Goal: Complete application form

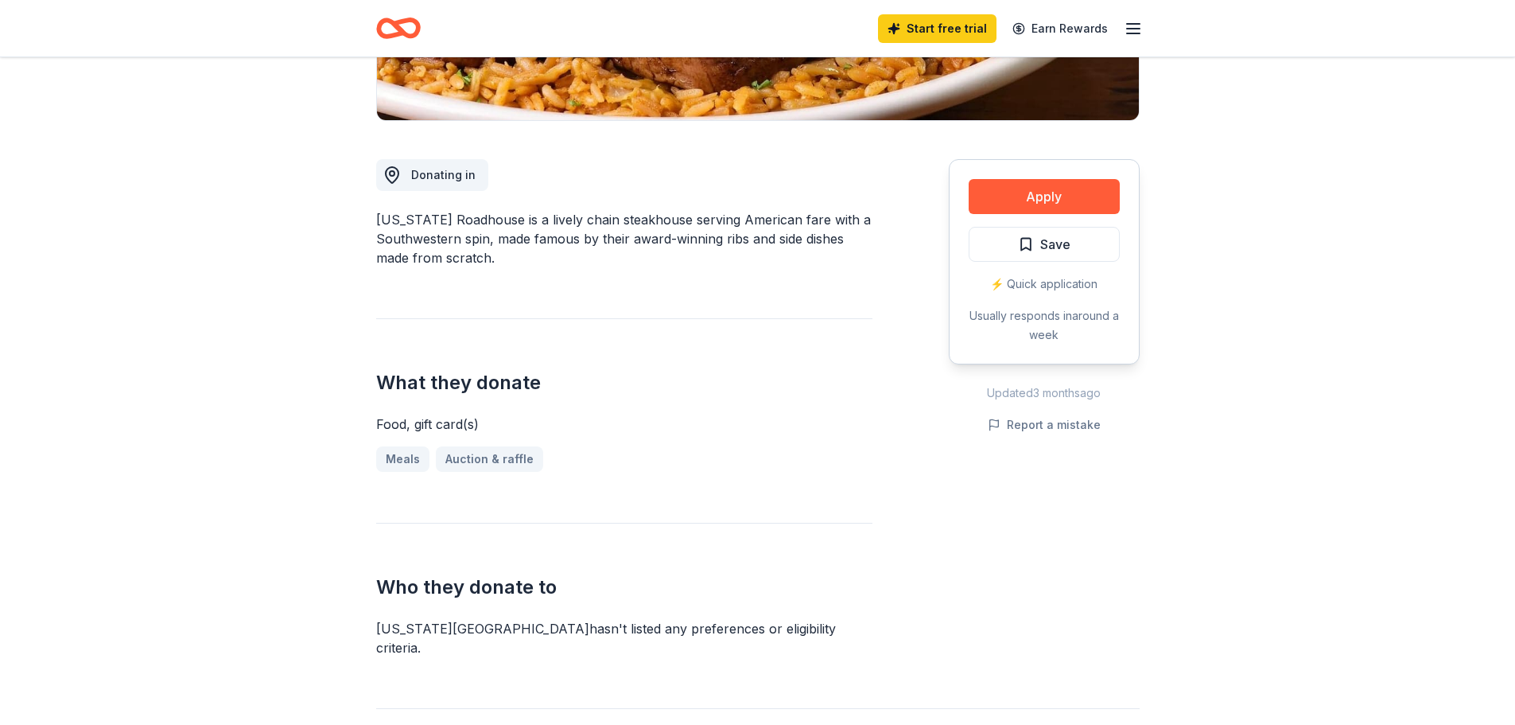
scroll to position [398, 0]
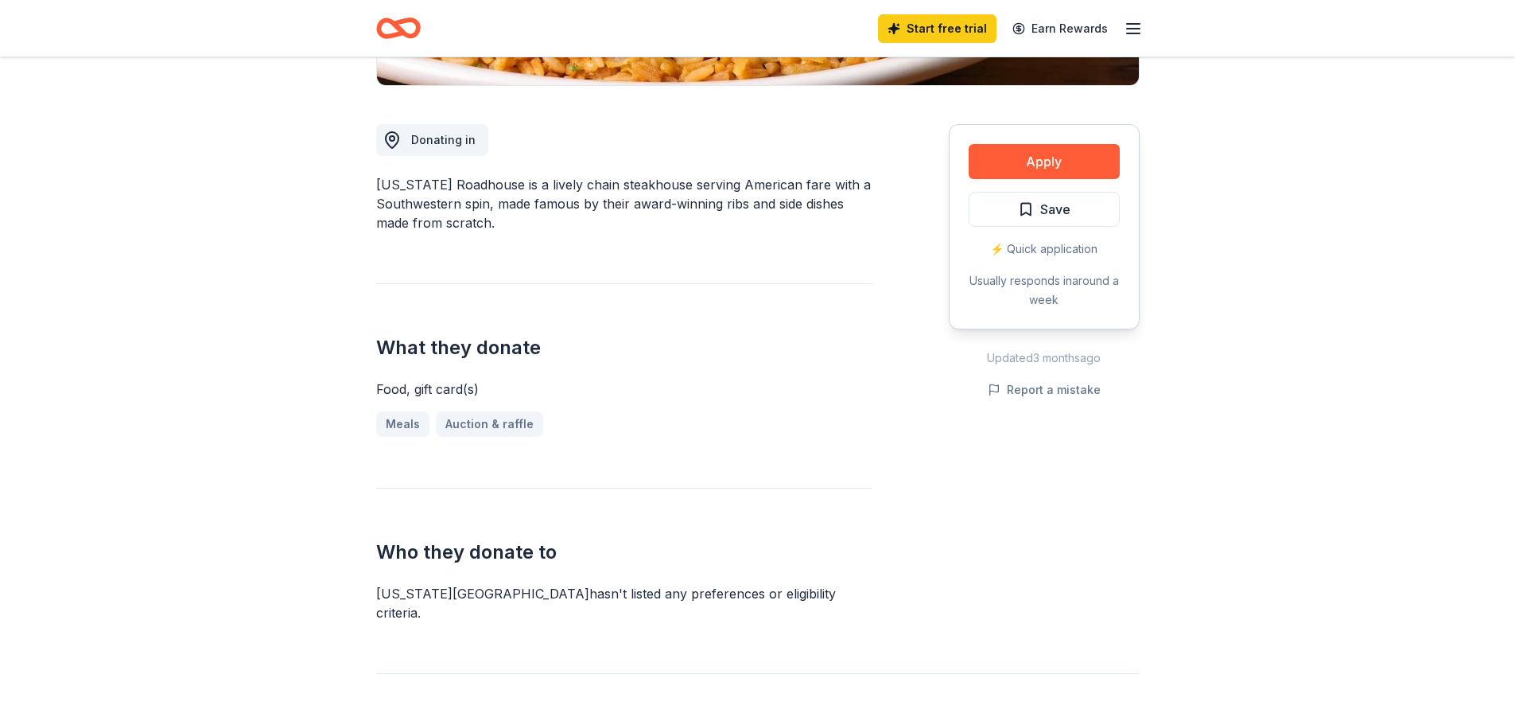
click at [465, 426] on div "Meals Auction & raffle" at bounding box center [624, 423] width 496 height 25
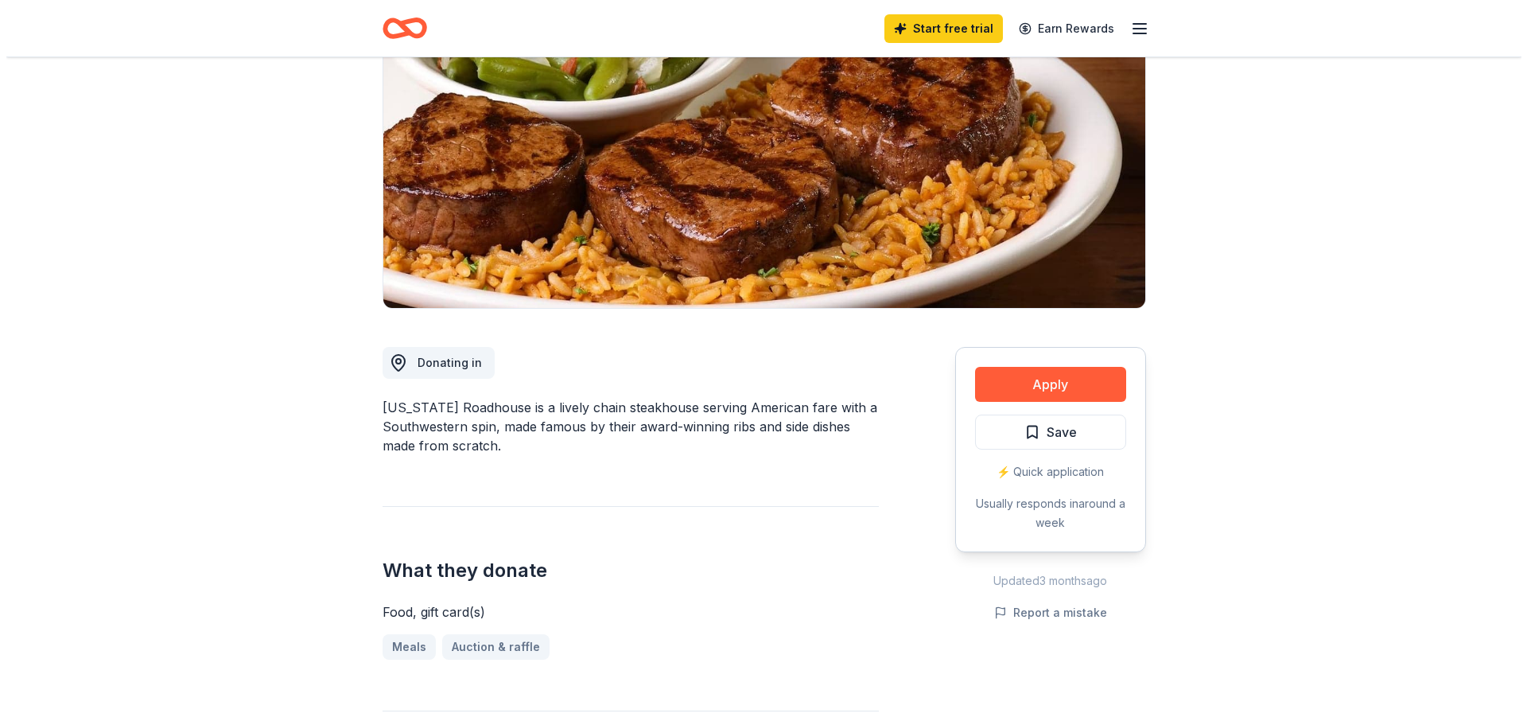
scroll to position [159, 0]
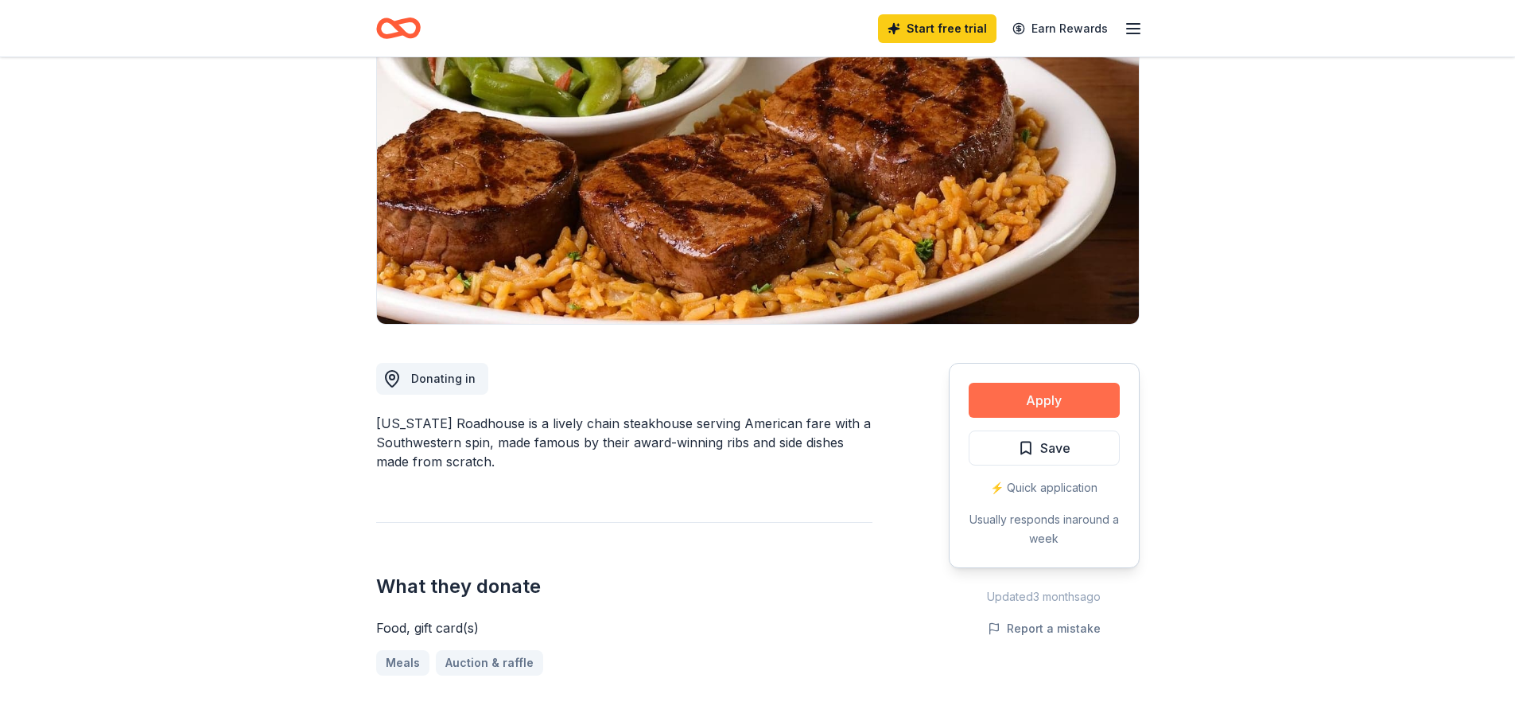
click at [1043, 402] on button "Apply" at bounding box center [1044, 400] width 151 height 35
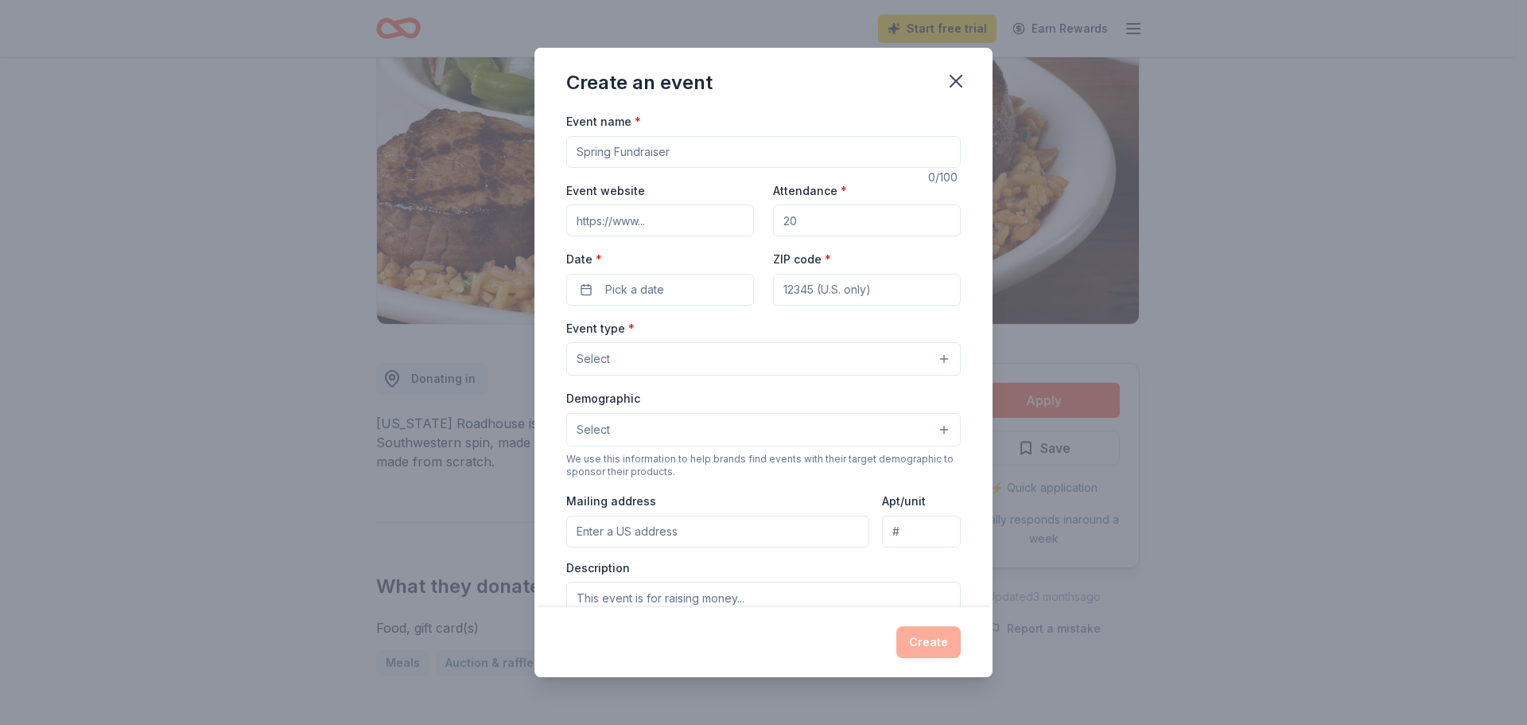
click at [335, 171] on div "Create an event Event name * 0 /100 Event website Attendance * Date * Pick a da…" at bounding box center [763, 362] width 1527 height 725
type input "j"
type input "[PERSON_NAME] CHOICE QUARTER AUCITON"
drag, startPoint x: 813, startPoint y: 221, endPoint x: 771, endPoint y: 226, distance: 42.4
click at [773, 226] on input "Attendance *" at bounding box center [867, 220] width 188 height 32
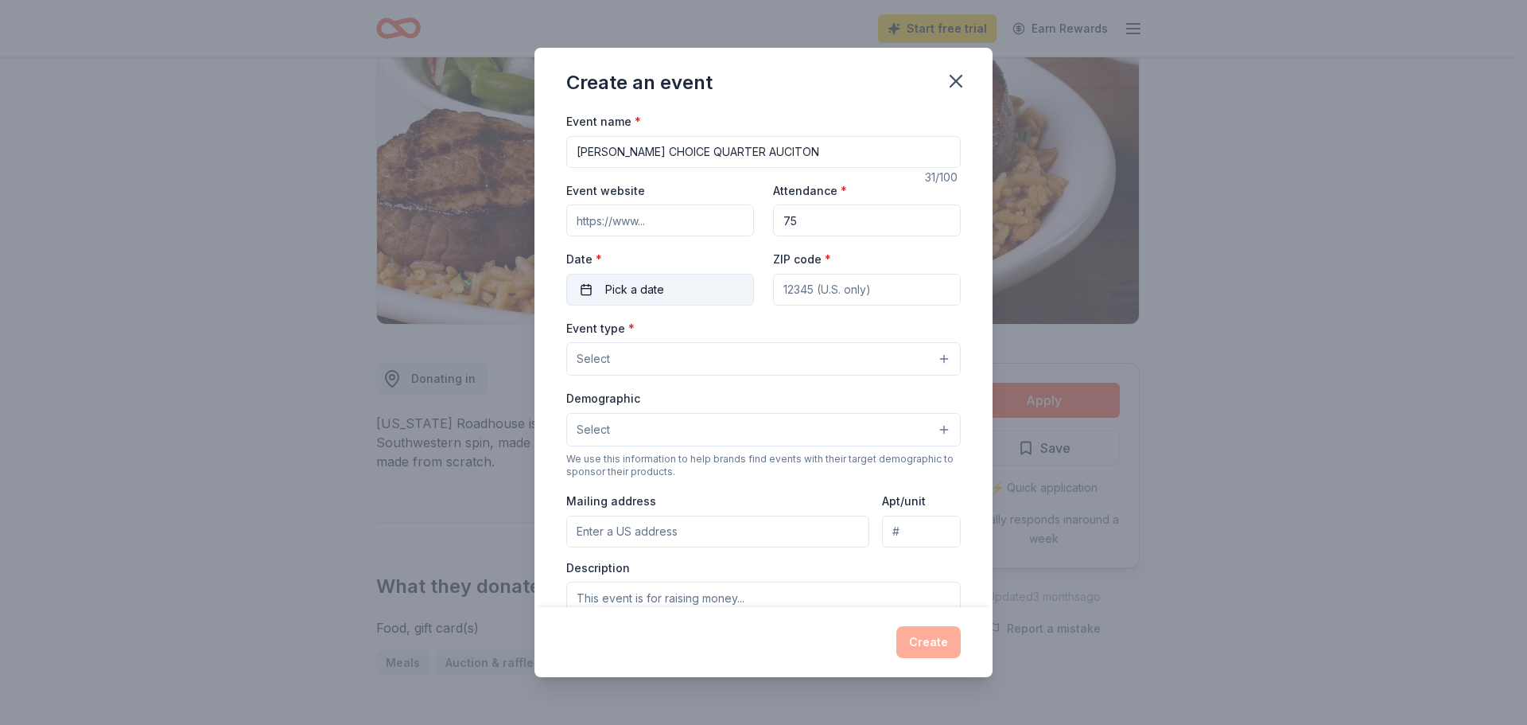
type input "75"
click at [628, 292] on span "Pick a date" at bounding box center [634, 289] width 59 height 19
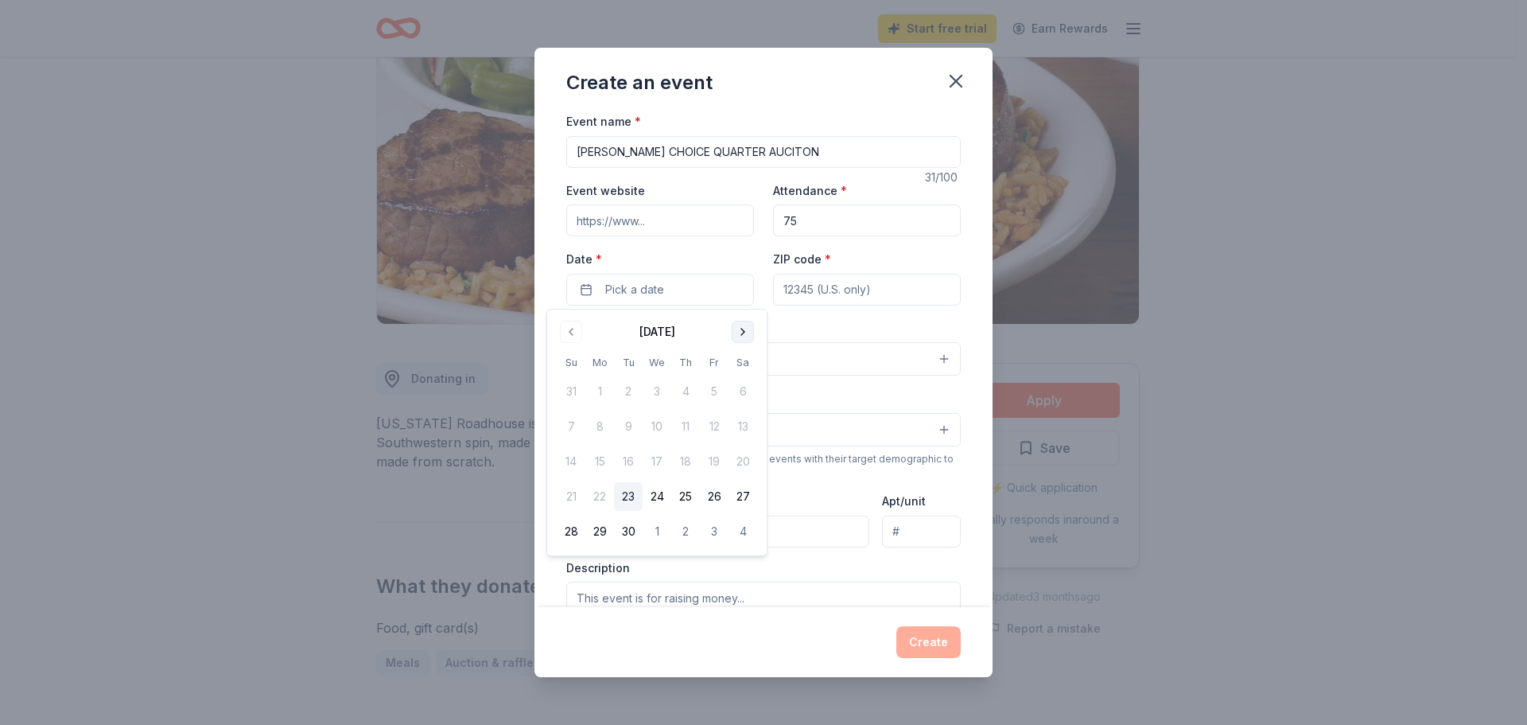
click at [744, 329] on button "Go to next month" at bounding box center [743, 332] width 22 height 22
click at [737, 326] on button "Go to next month" at bounding box center [743, 332] width 22 height 22
click at [630, 460] on button "11" at bounding box center [628, 461] width 29 height 29
click at [761, 297] on div "Event website Attendance * 75 Date * 11/11/2025 ZIP code *" at bounding box center [763, 243] width 395 height 125
type input "61554"
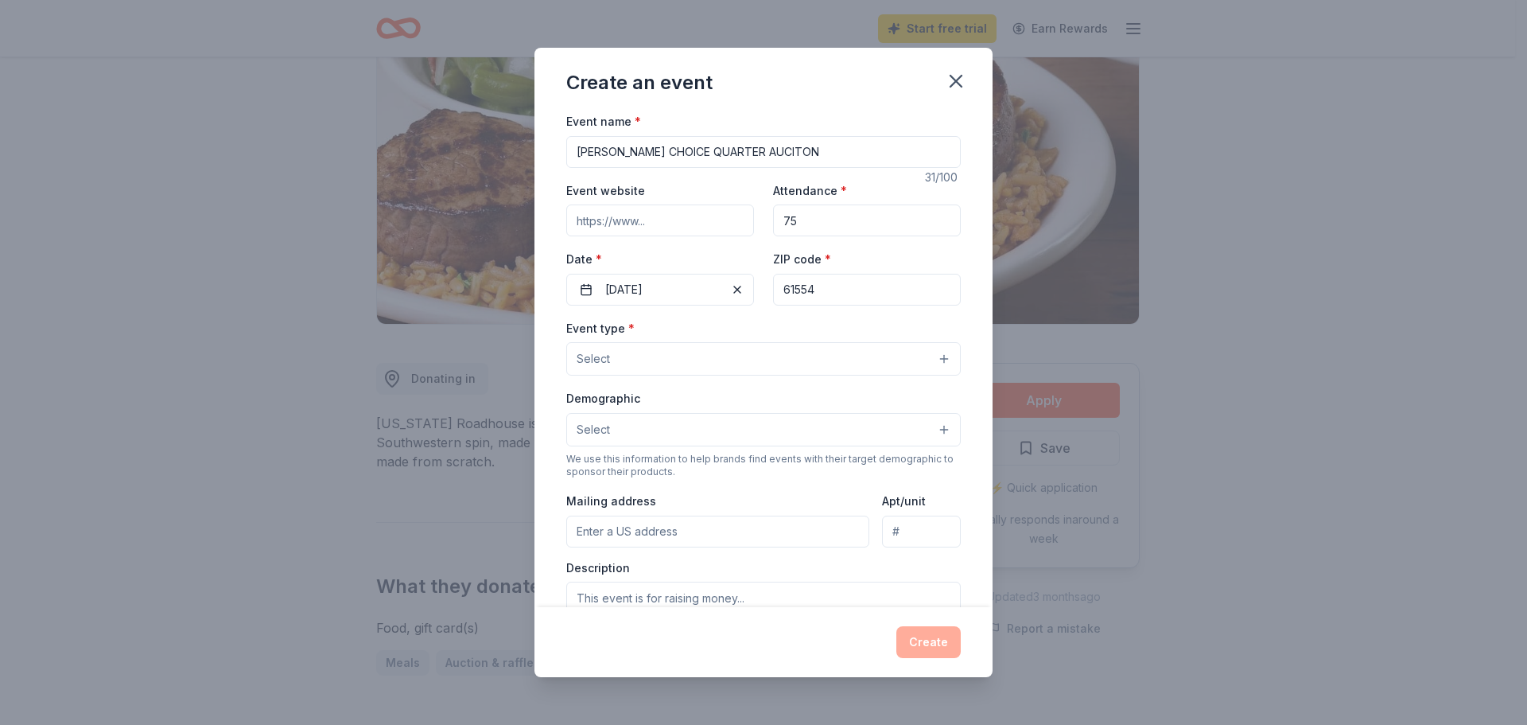
type input "3279 COURT ST"
type input "61554"
click at [599, 359] on span "Select" at bounding box center [593, 358] width 33 height 19
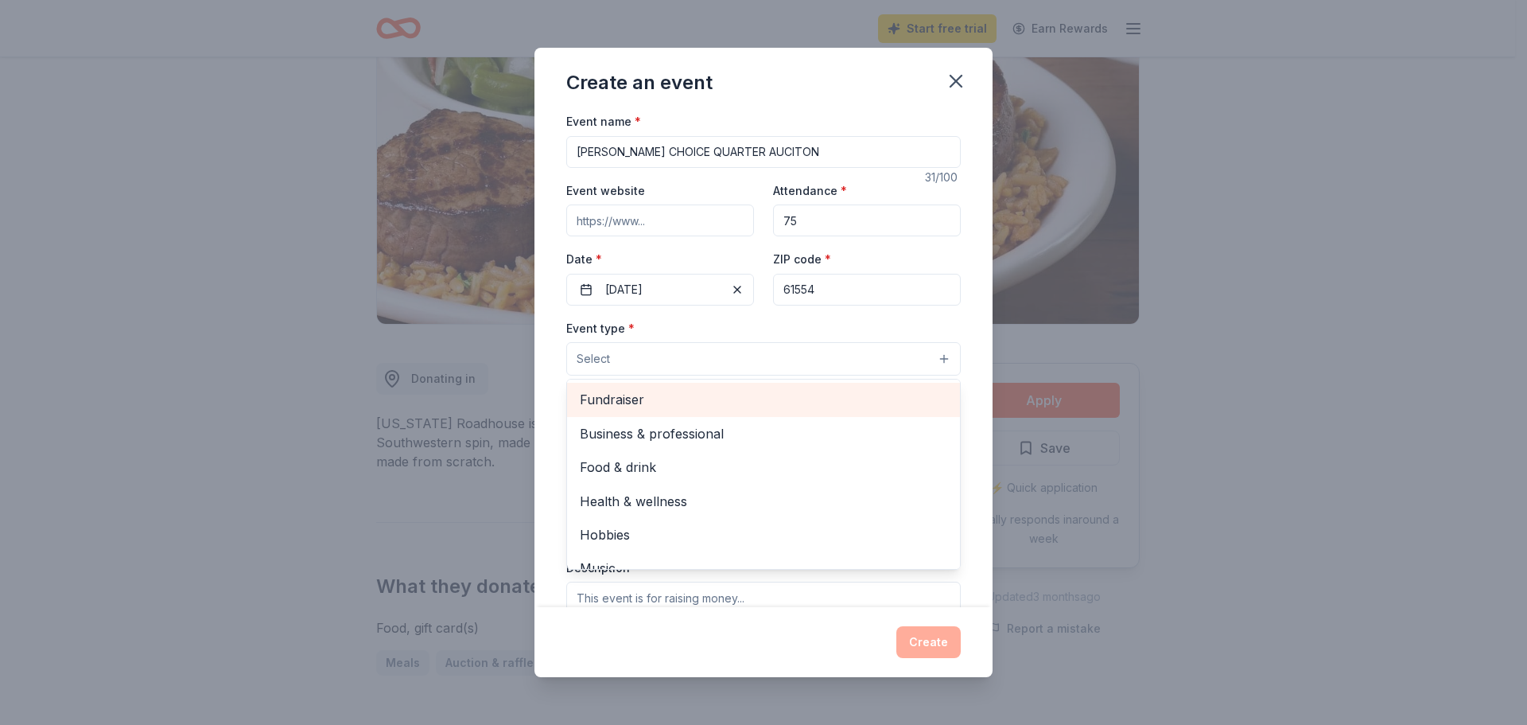
click at [607, 404] on span "Fundraiser" at bounding box center [764, 399] width 368 height 21
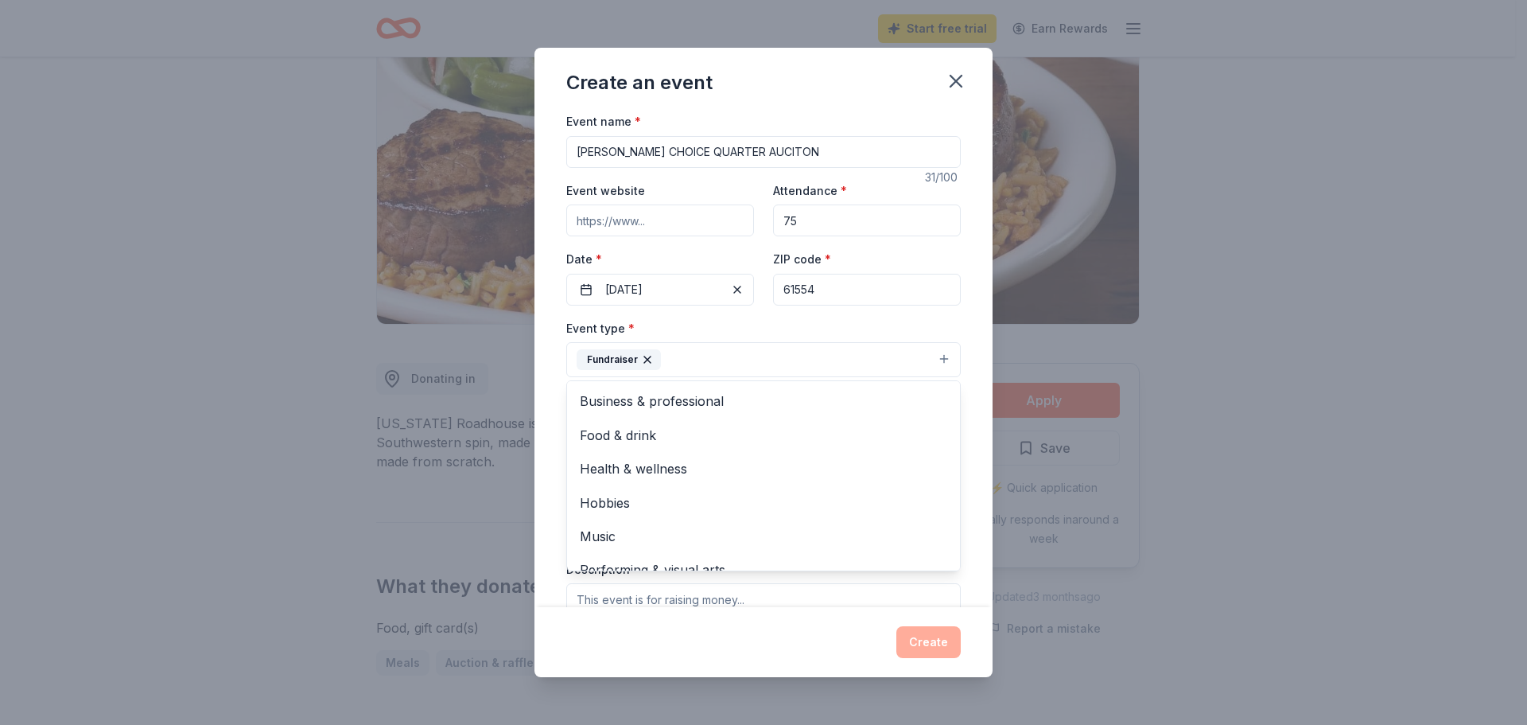
click at [971, 270] on div "Event name * JEFFIES CHOICE QUARTER AUCITON 31 /100 Event website Attendance * …" at bounding box center [764, 359] width 458 height 496
click at [932, 429] on button "Select" at bounding box center [763, 430] width 395 height 33
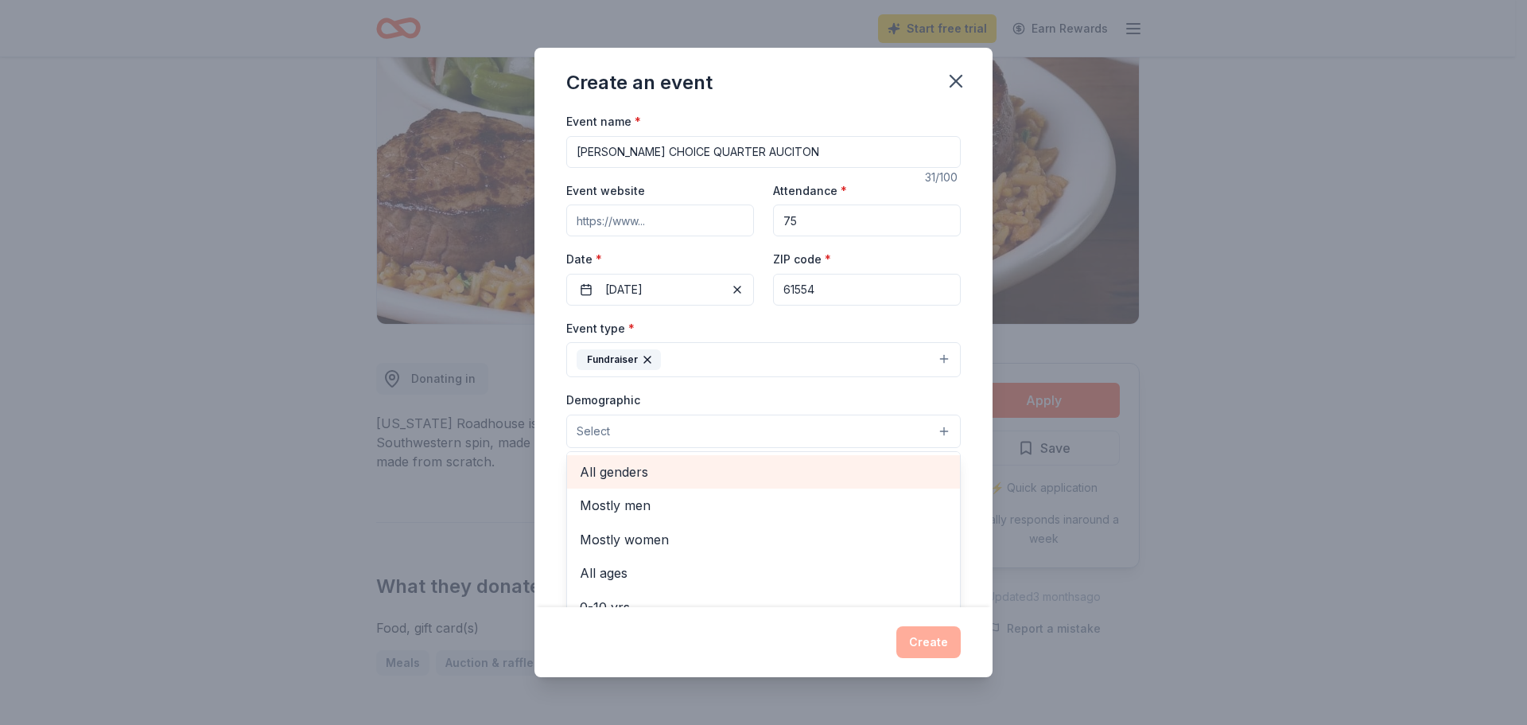
click at [631, 469] on span "All genders" at bounding box center [764, 471] width 368 height 21
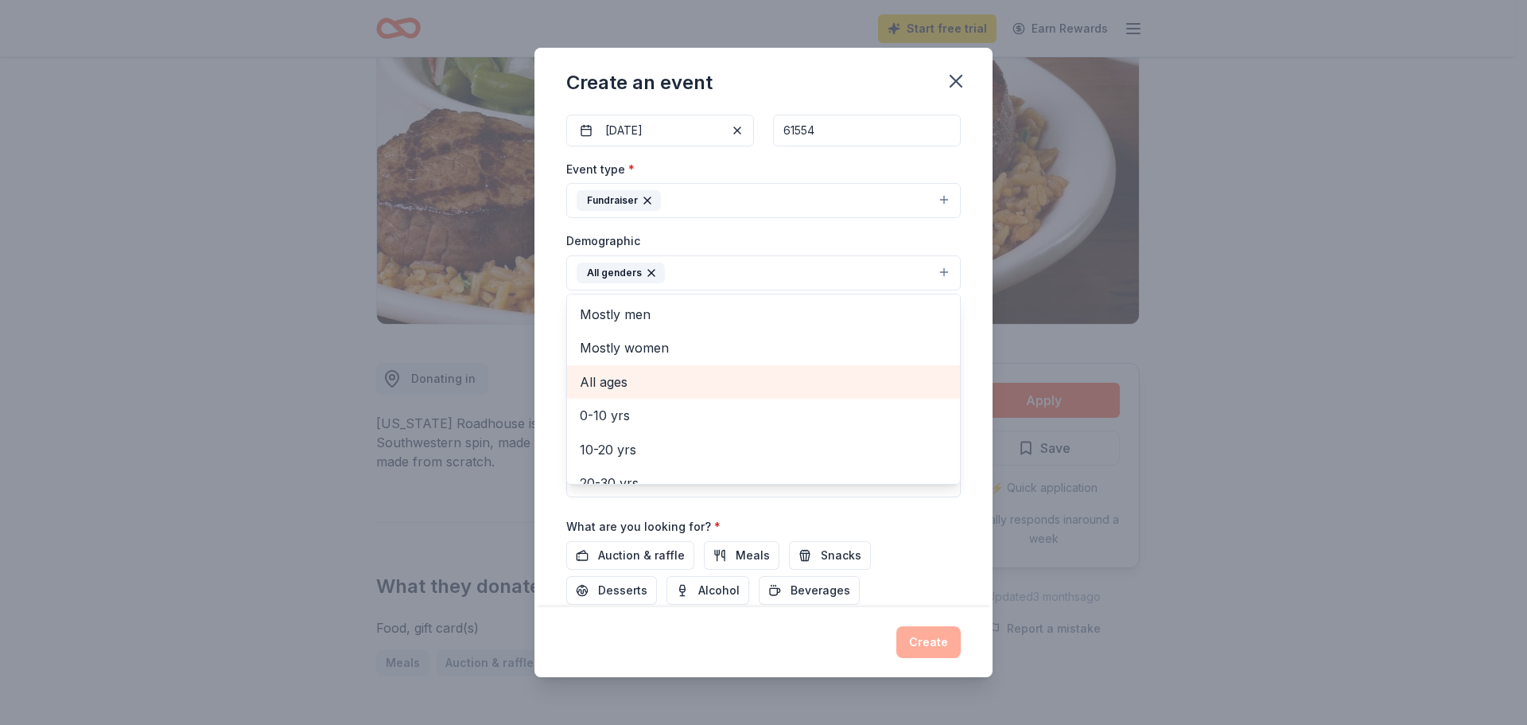
click at [581, 377] on span "All ages" at bounding box center [764, 382] width 368 height 21
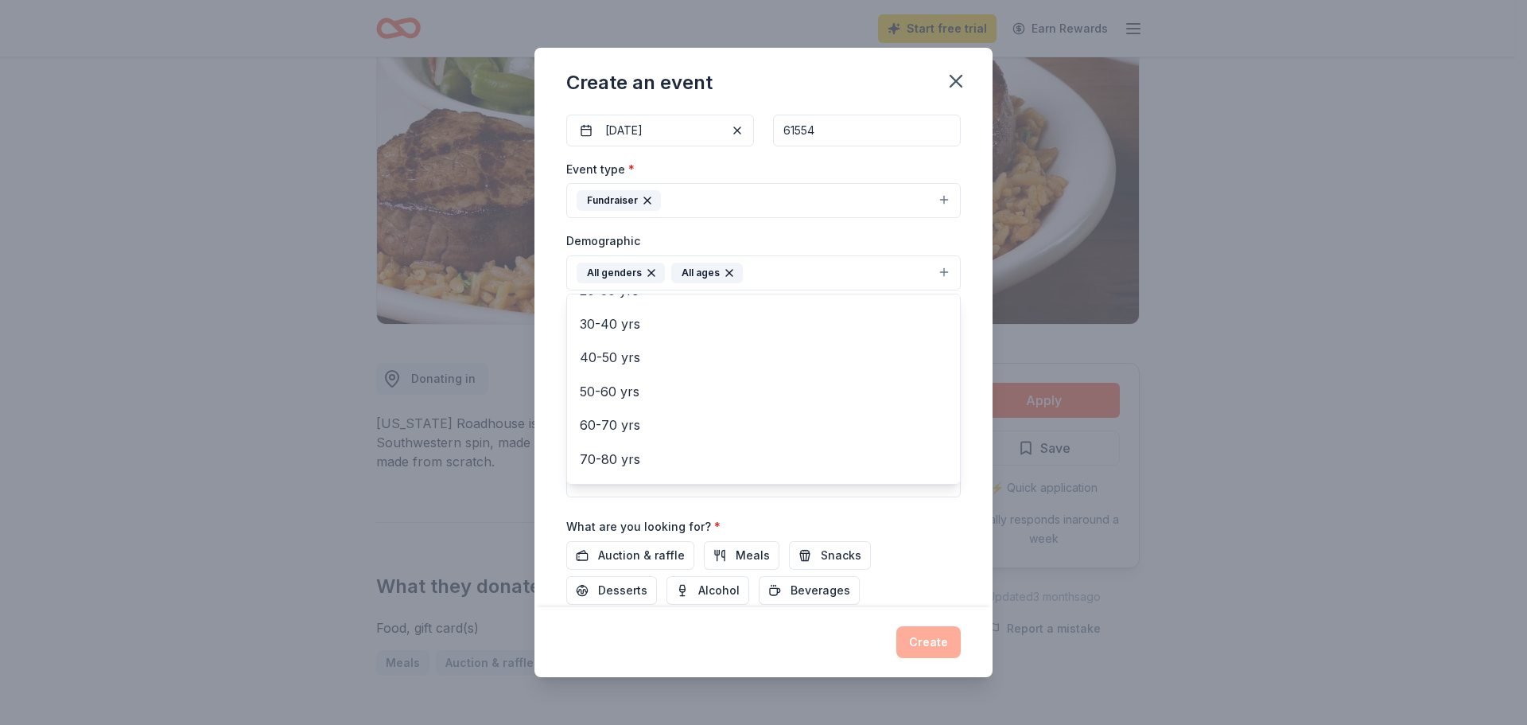
click at [960, 164] on div "Event name * JEFFIES CHOICE QUARTER AUCITON 31 /100 Event website Attendance * …" at bounding box center [764, 359] width 458 height 496
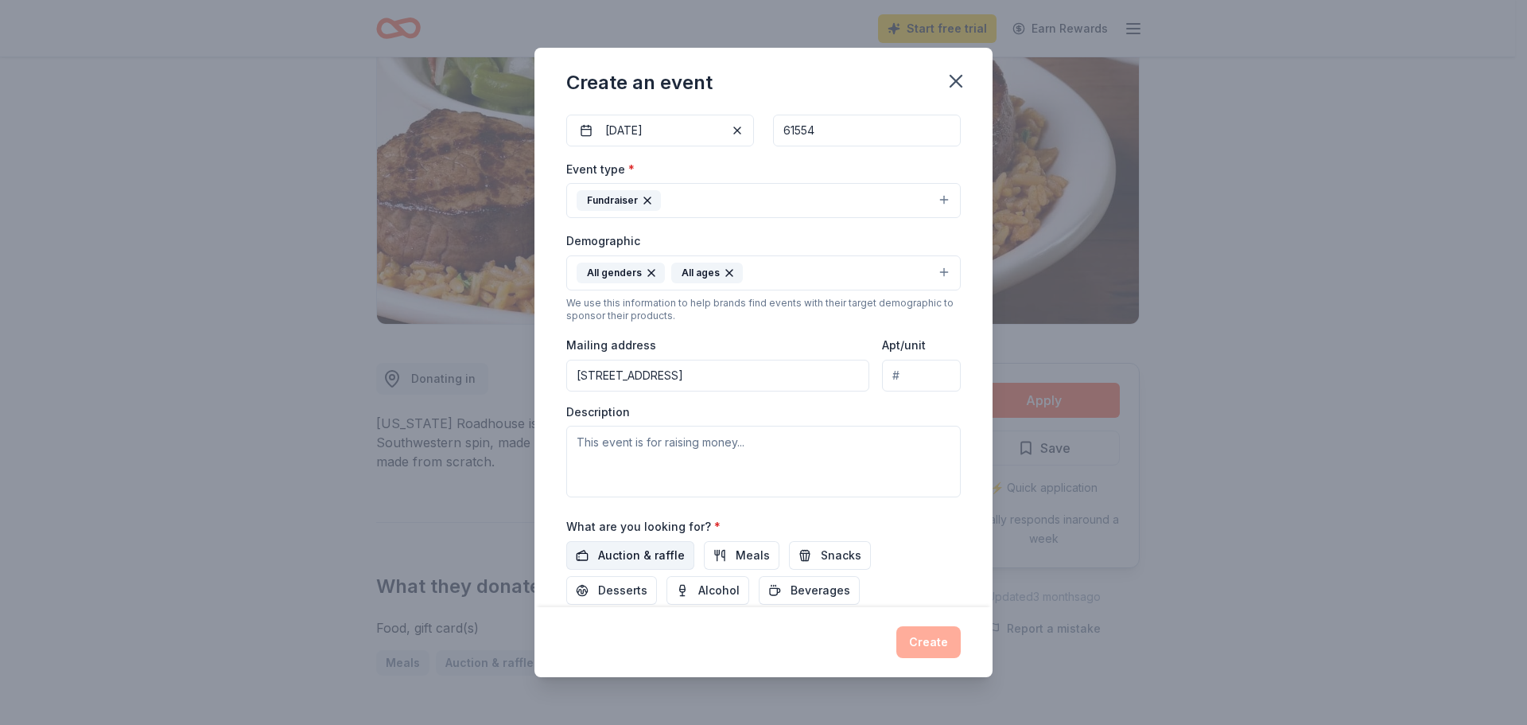
click at [625, 561] on span "Auction & raffle" at bounding box center [641, 555] width 87 height 19
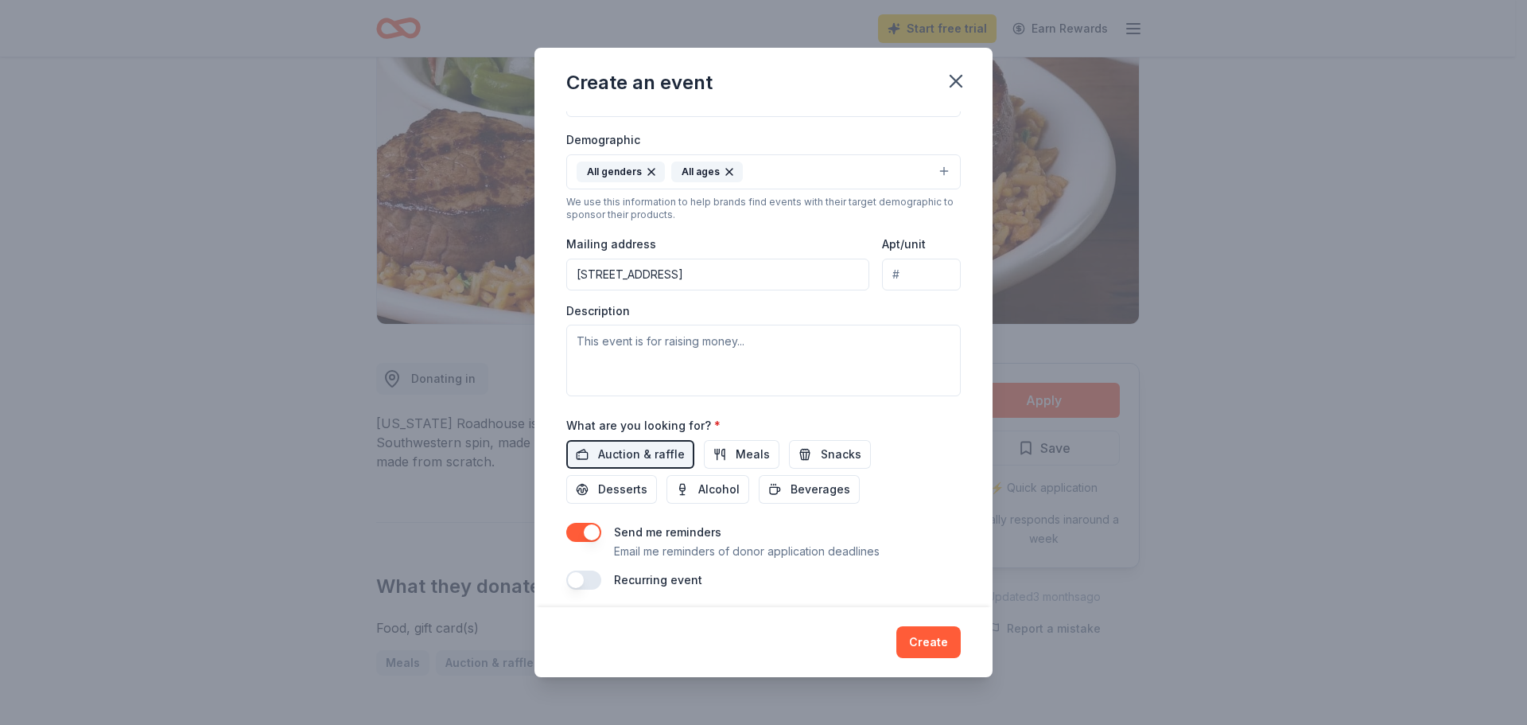
scroll to position [268, 0]
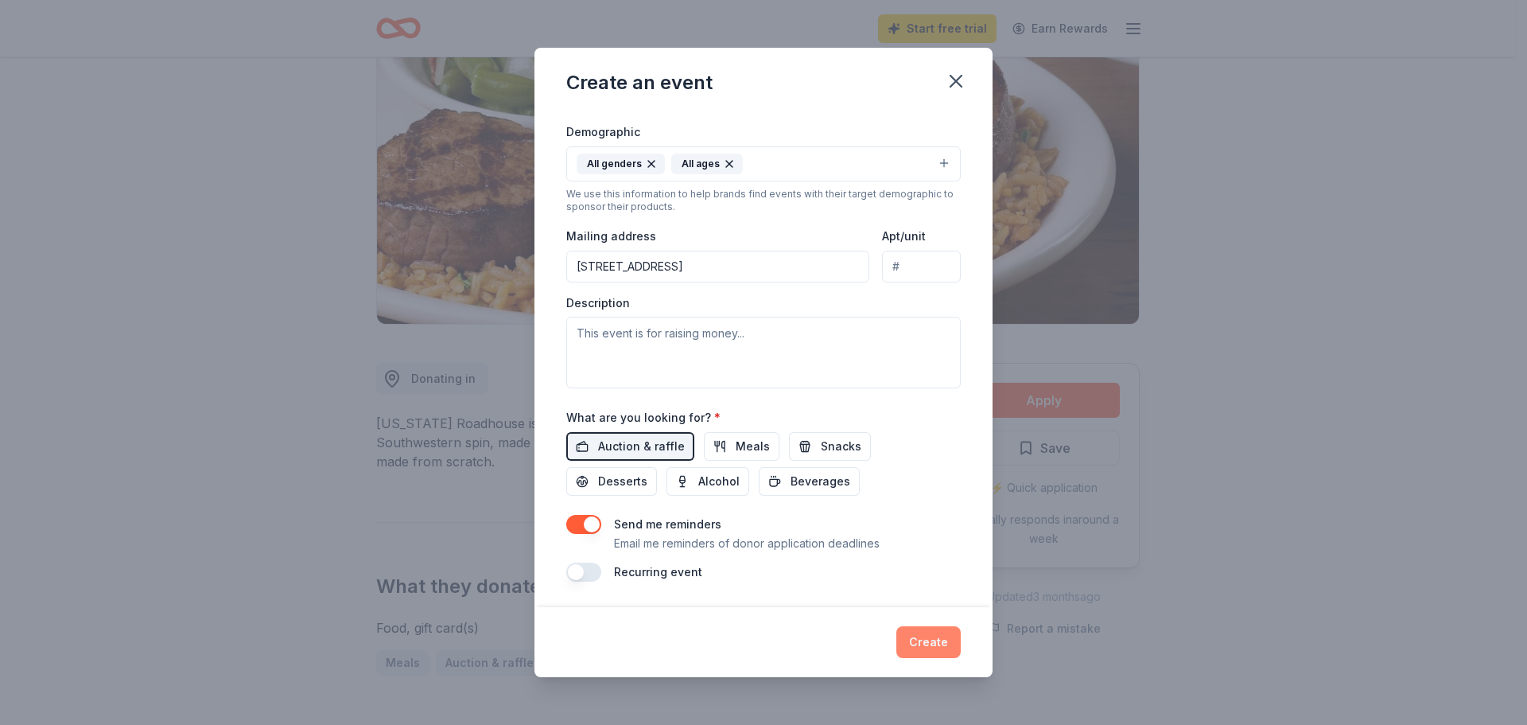
click at [936, 648] on button "Create" at bounding box center [929, 642] width 64 height 32
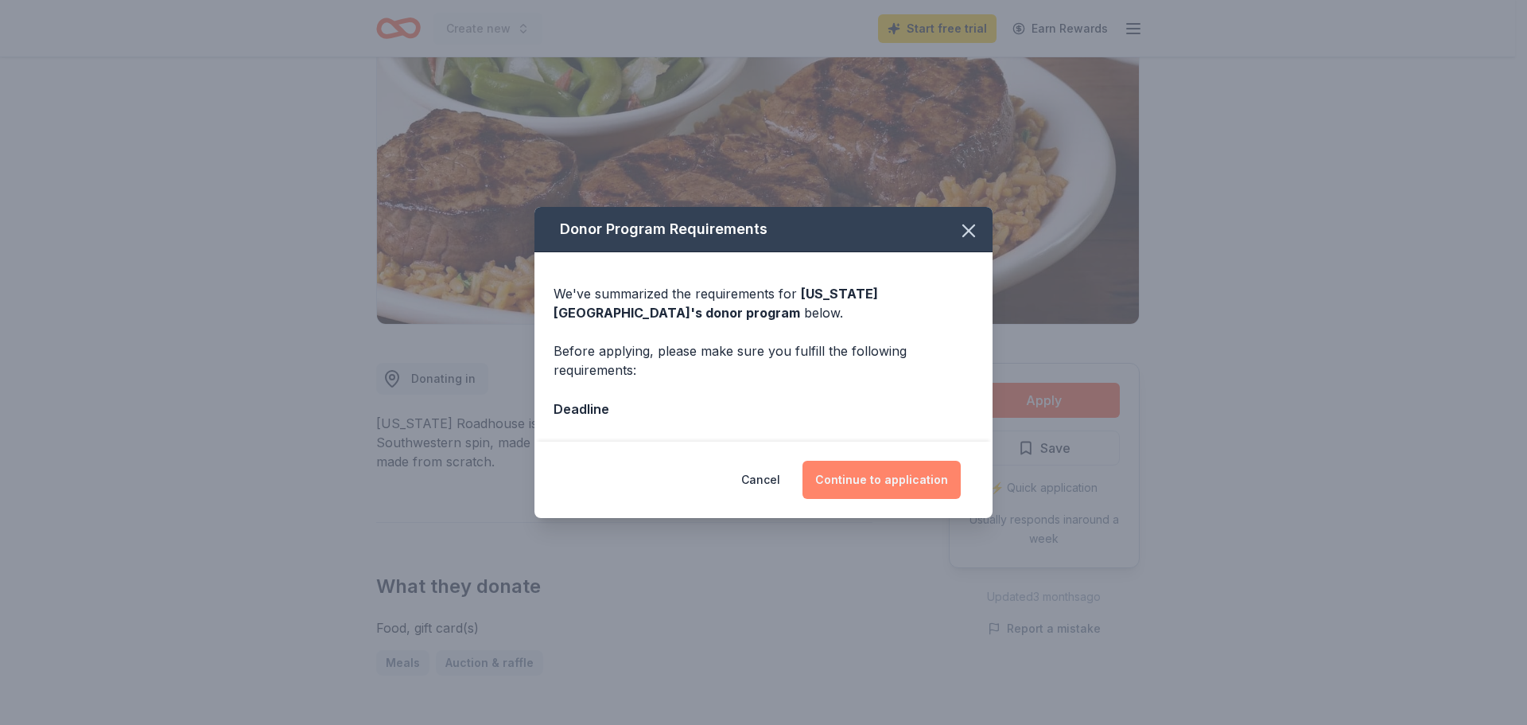
click at [866, 474] on button "Continue to application" at bounding box center [882, 480] width 158 height 38
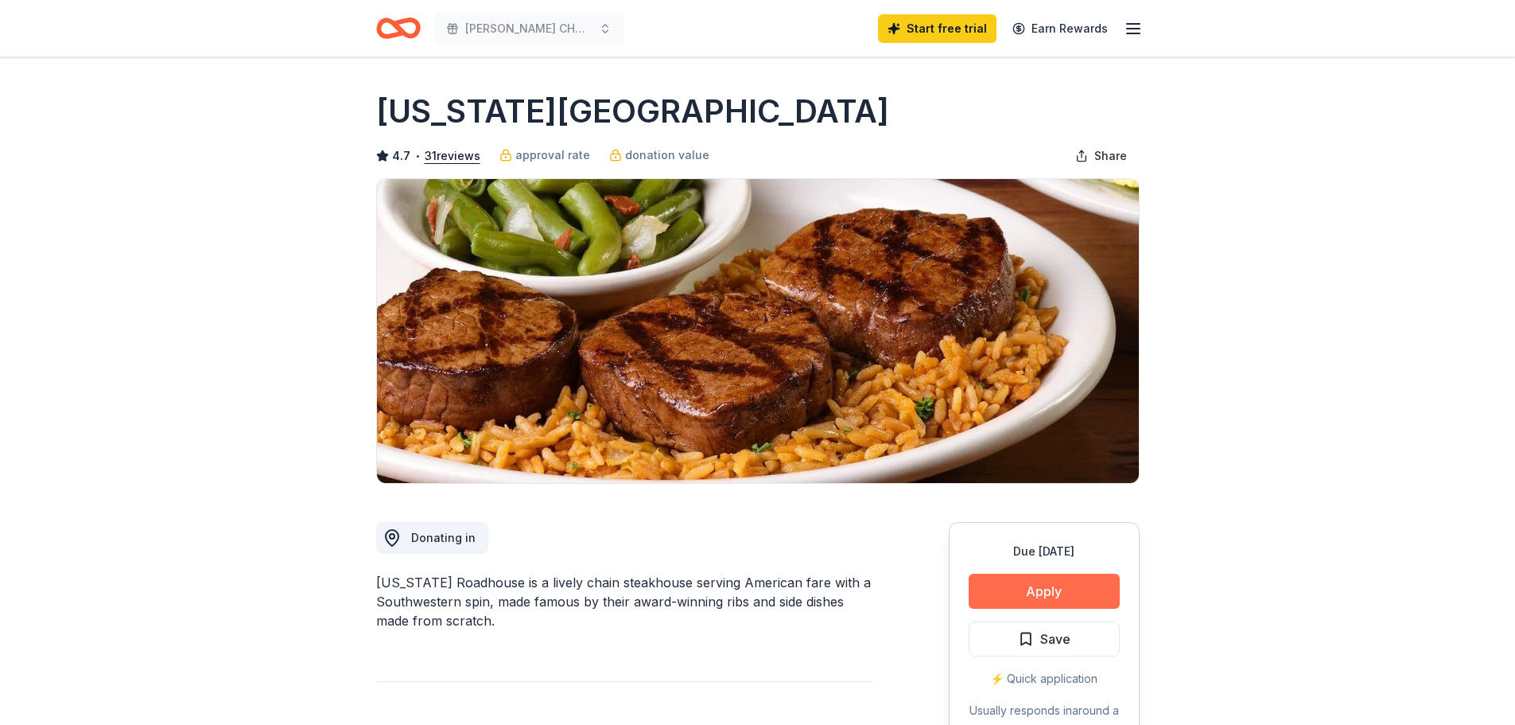
click at [1072, 590] on button "Apply" at bounding box center [1044, 591] width 151 height 35
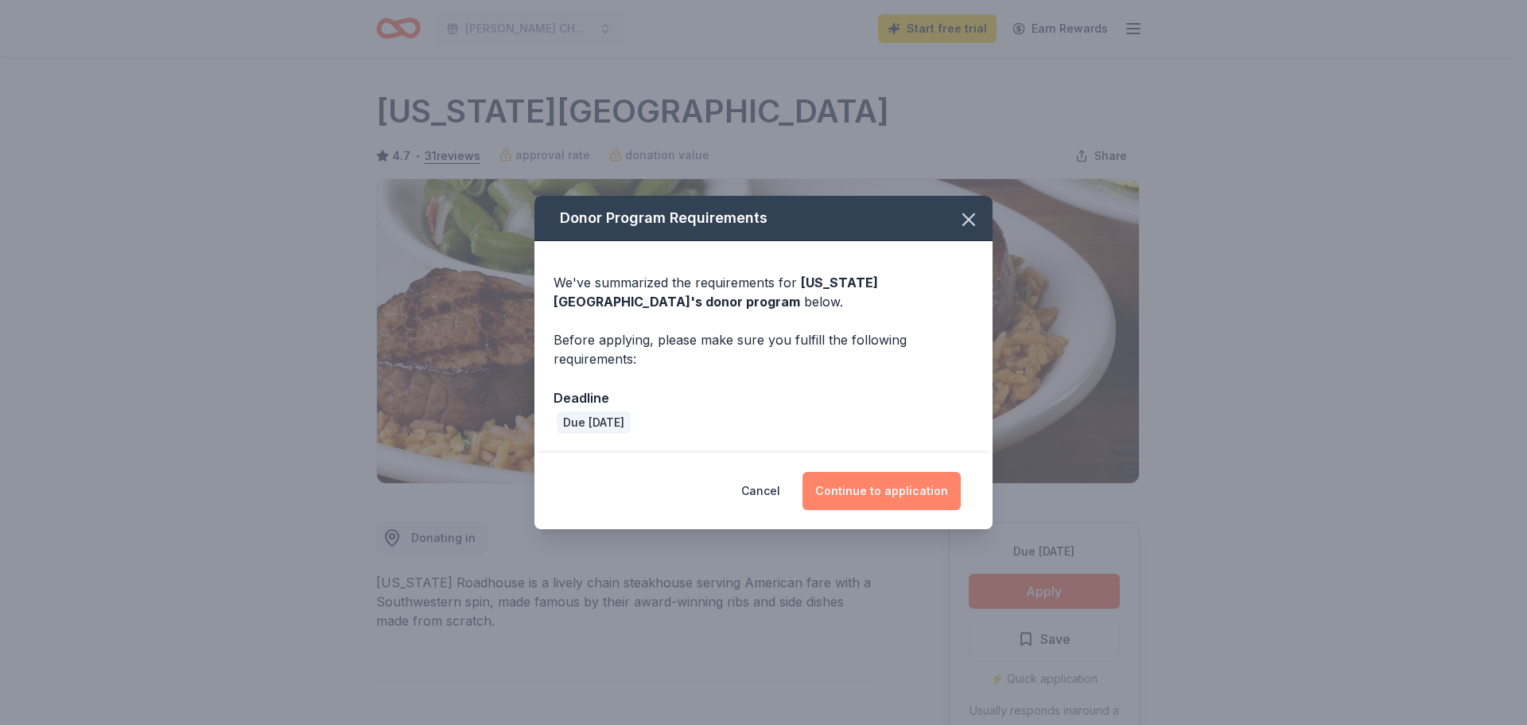
click at [884, 490] on button "Continue to application" at bounding box center [882, 491] width 158 height 38
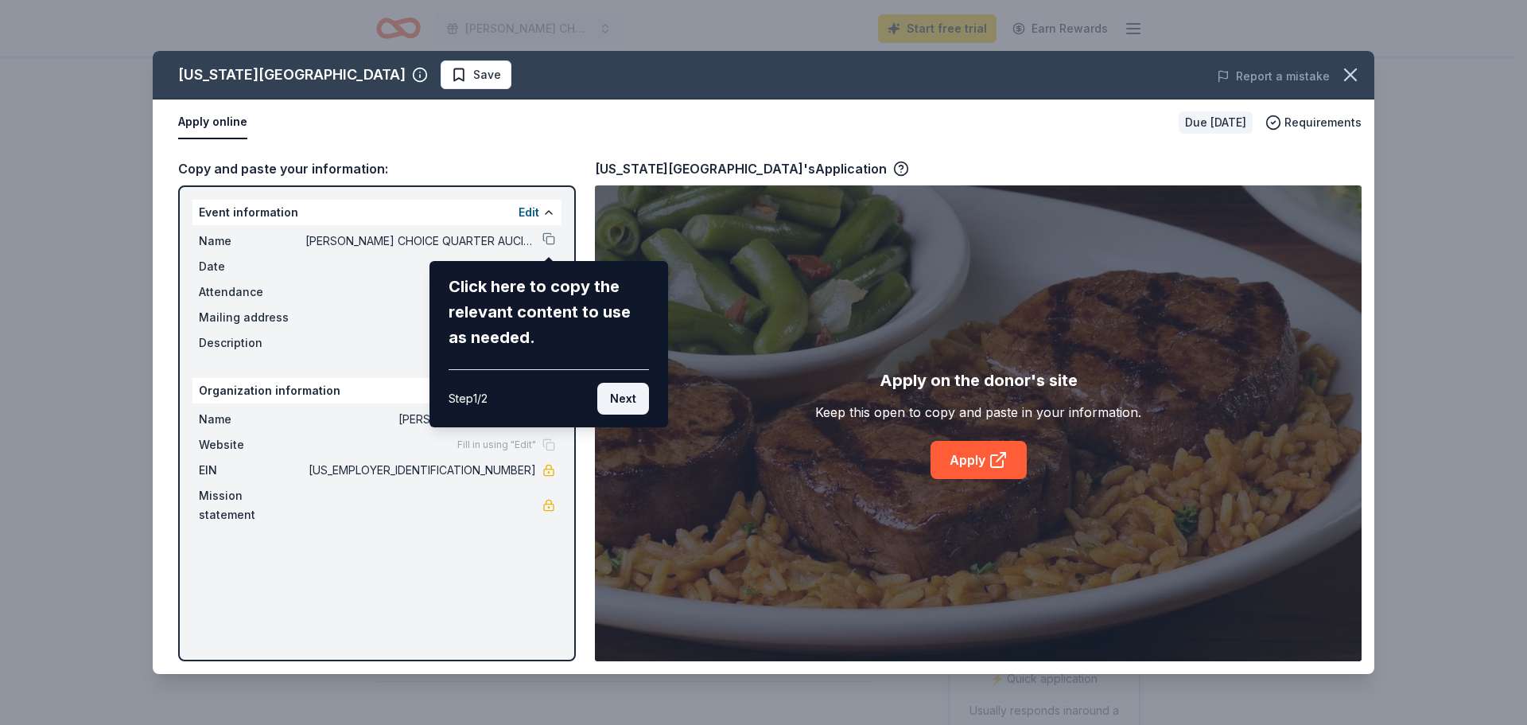
click at [621, 395] on button "Next" at bounding box center [623, 399] width 52 height 32
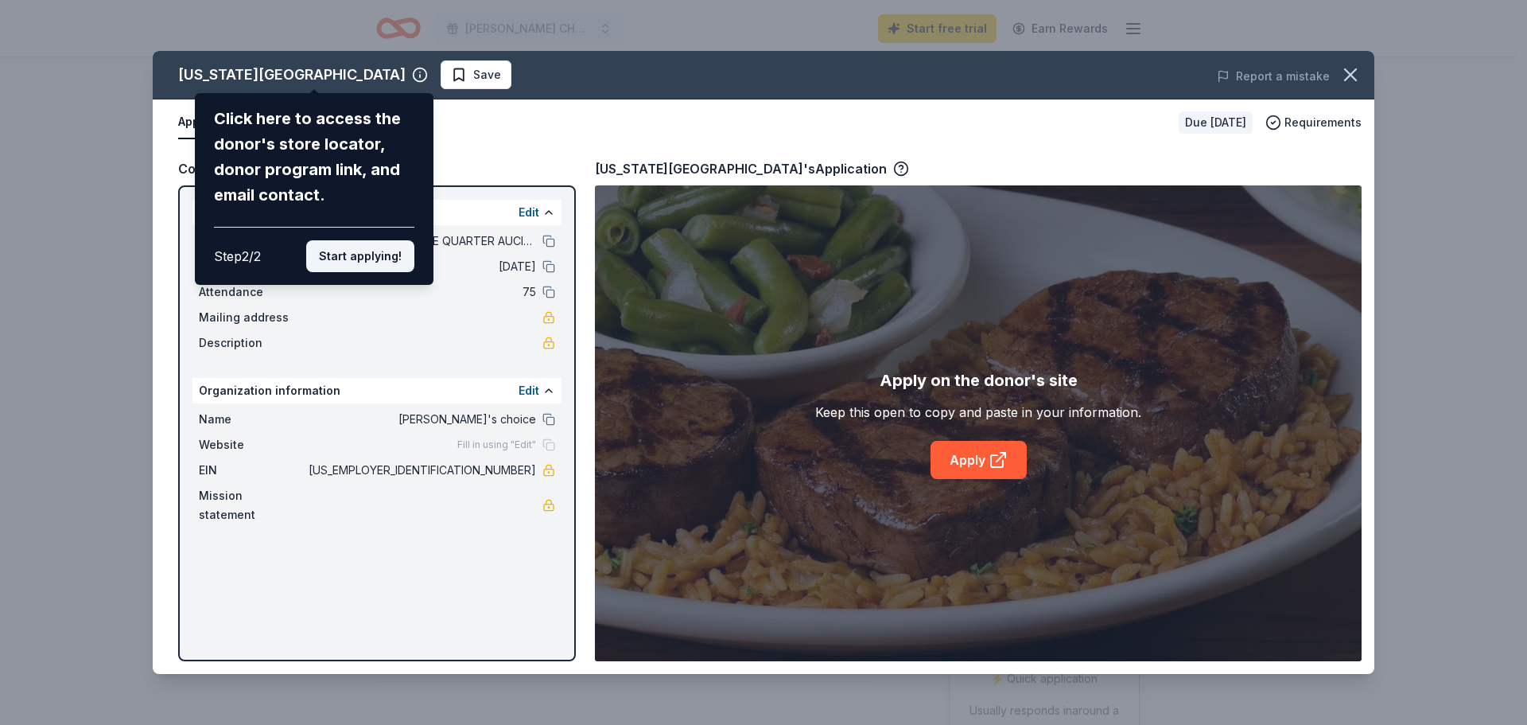
click at [363, 255] on button "Start applying!" at bounding box center [360, 256] width 108 height 32
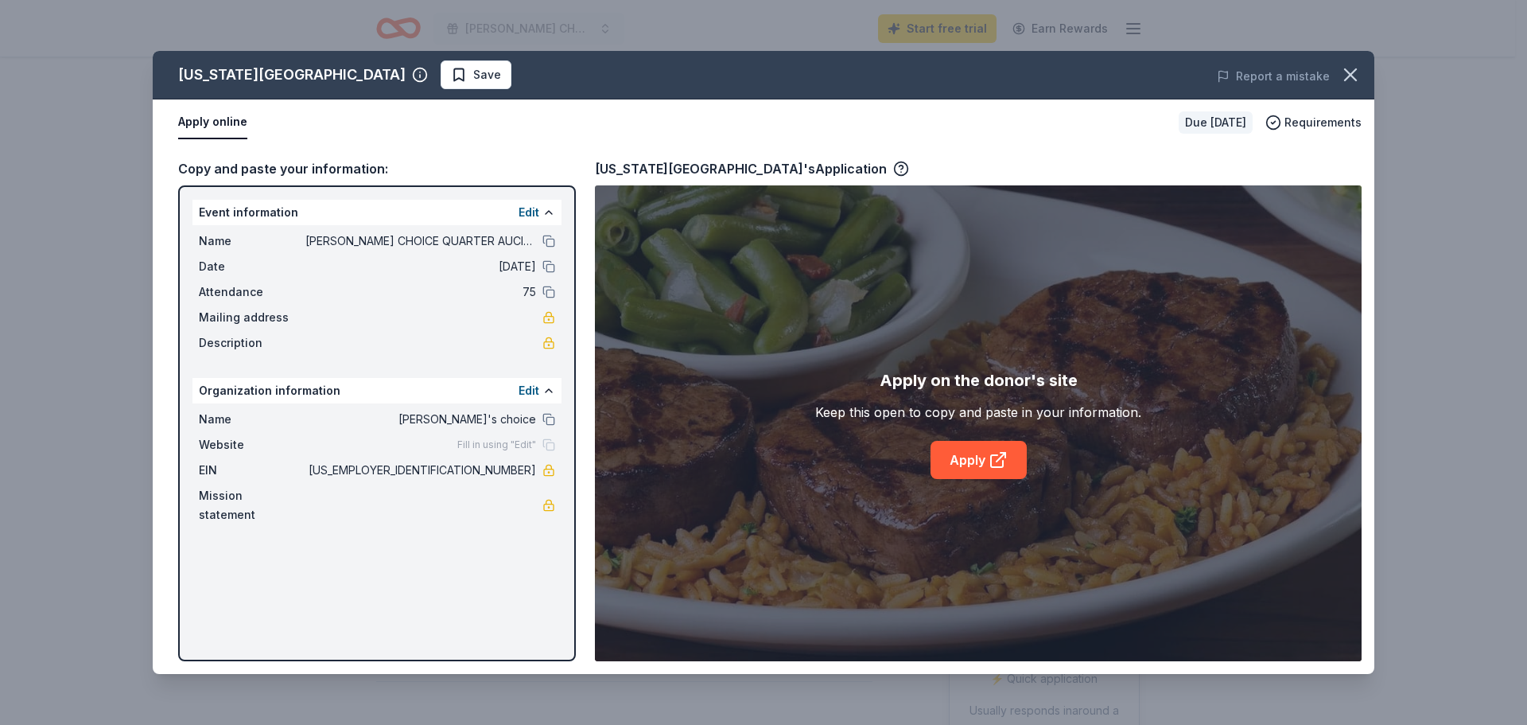
click at [971, 465] on div "[US_STATE] Roadhouse Save Report a mistake Apply online Due [DATE] Requirements…" at bounding box center [764, 362] width 1222 height 623
click at [973, 458] on div "[US_STATE] Roadhouse Save Report a mistake Apply online Due [DATE] Requirements…" at bounding box center [764, 362] width 1222 height 623
click at [972, 456] on link "Apply" at bounding box center [979, 460] width 96 height 38
